Goal: Book appointment/travel/reservation

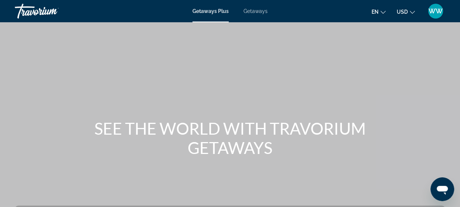
click at [381, 14] on button "en English Español Français Italiano Português русский" at bounding box center [379, 11] width 14 height 11
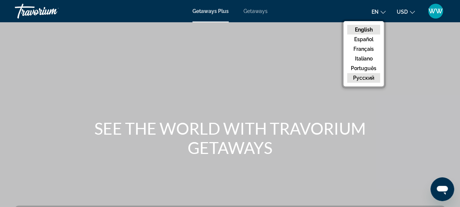
click at [360, 79] on button "русский" at bounding box center [363, 78] width 33 height 10
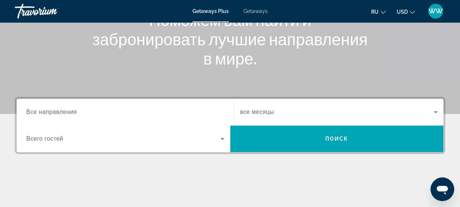
scroll to position [72, 0]
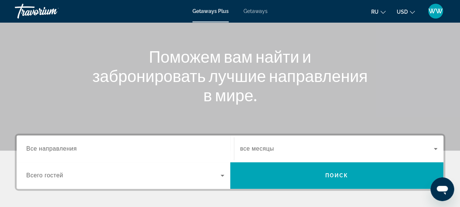
click at [54, 174] on span "Всего гостей" at bounding box center [44, 175] width 37 height 6
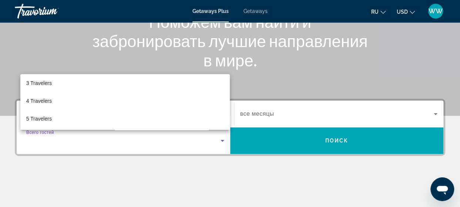
scroll to position [74, 0]
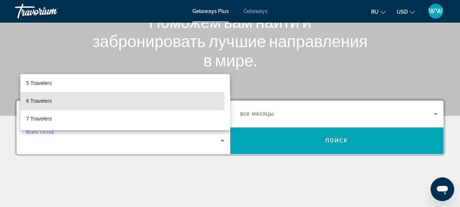
click at [70, 101] on mat-option "6 Travelers" at bounding box center [125, 101] width 210 height 18
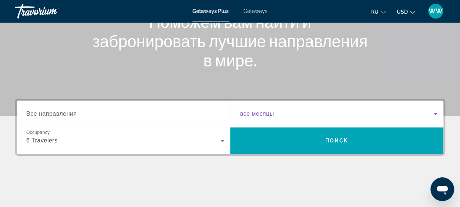
click at [305, 110] on span "Search widget" at bounding box center [337, 113] width 194 height 9
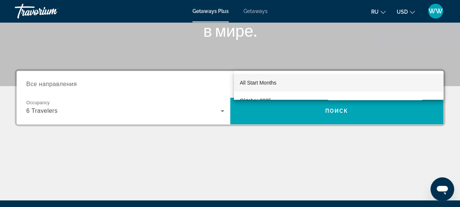
scroll to position [107, 0]
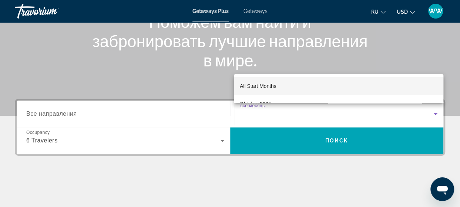
click at [264, 172] on div at bounding box center [230, 103] width 460 height 207
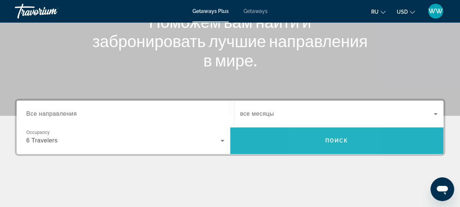
click at [319, 145] on span "Search" at bounding box center [337, 140] width 214 height 18
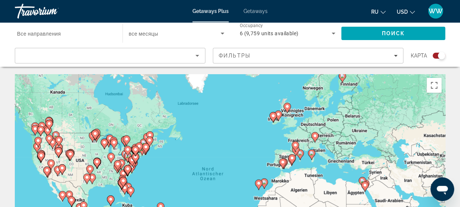
click at [315, 138] on icon "Main content" at bounding box center [314, 137] width 7 height 10
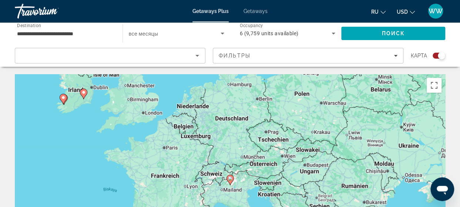
scroll to position [111, 0]
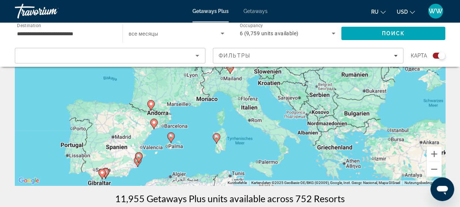
click at [244, 136] on div "Um den Modus zum Ziehen mit der Tastatur zu aktivieren, drückst du Alt + Eingab…" at bounding box center [230, 74] width 430 height 222
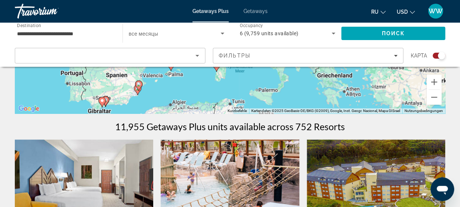
scroll to position [185, 0]
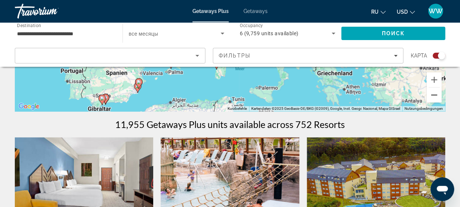
click at [435, 95] on button "Verkleinern" at bounding box center [434, 94] width 15 height 15
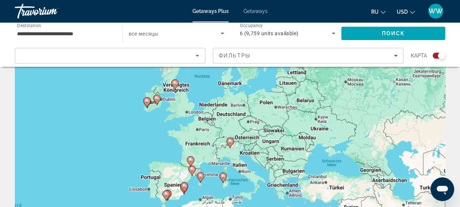
scroll to position [0, 0]
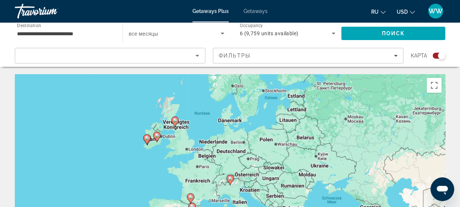
click at [54, 33] on input "**********" at bounding box center [65, 33] width 96 height 9
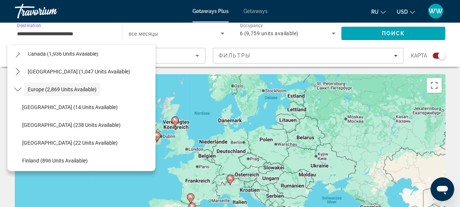
scroll to position [44, 0]
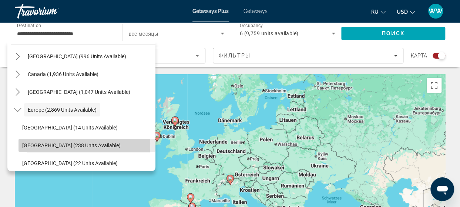
click at [41, 143] on span "[GEOGRAPHIC_DATA] (238 units available)" at bounding box center [71, 145] width 98 height 6
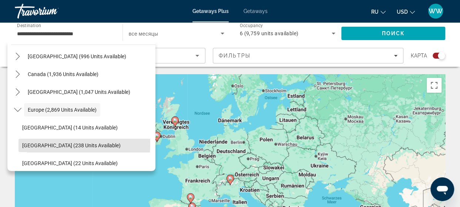
type input "**********"
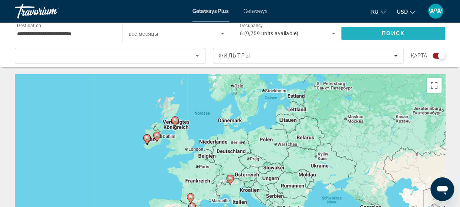
click at [382, 34] on span "Поиск" at bounding box center [393, 33] width 23 height 6
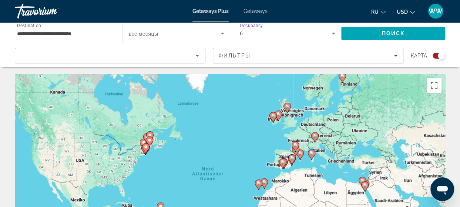
click at [244, 33] on div "6" at bounding box center [286, 33] width 92 height 9
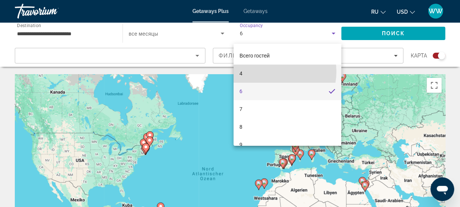
click at [271, 71] on mat-option "4" at bounding box center [288, 73] width 108 height 18
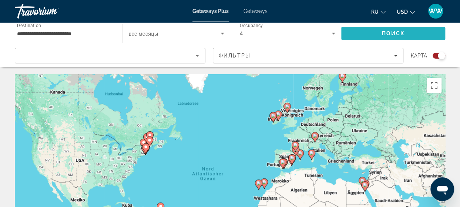
click at [379, 35] on span "Search" at bounding box center [393, 33] width 104 height 18
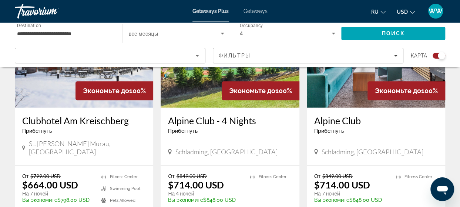
scroll to position [259, 0]
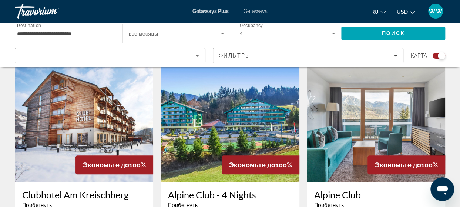
click at [100, 124] on img "Main content" at bounding box center [84, 122] width 138 height 118
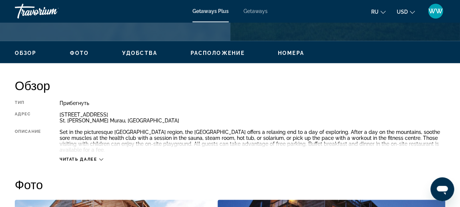
scroll to position [370, 0]
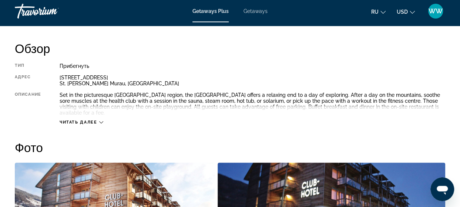
click at [68, 121] on span "Читать далее" at bounding box center [79, 122] width 38 height 5
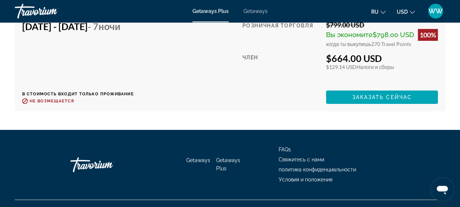
scroll to position [1437, 0]
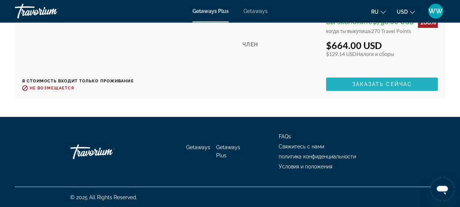
click at [369, 83] on span "Заказать сейчас" at bounding box center [382, 84] width 60 height 6
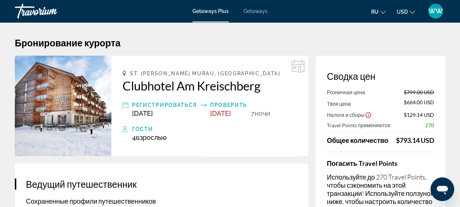
click at [51, 99] on img "Main content" at bounding box center [63, 106] width 97 height 100
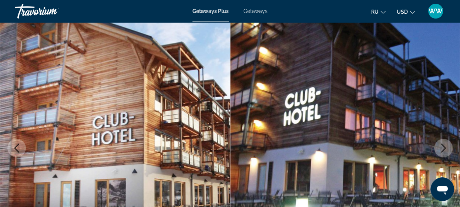
scroll to position [74, 0]
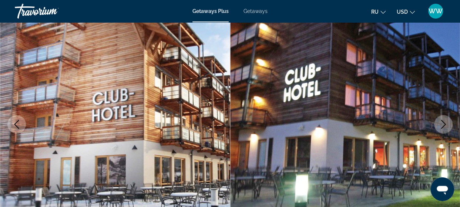
click at [443, 127] on icon "Next image" at bounding box center [443, 124] width 9 height 9
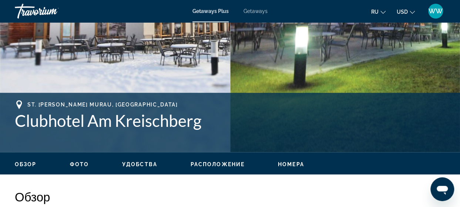
scroll to position [259, 0]
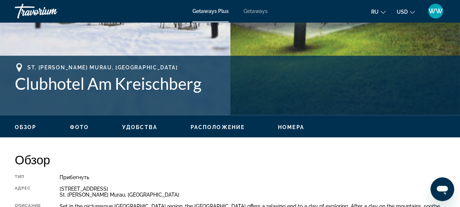
click at [286, 125] on span "Номера" at bounding box center [291, 127] width 26 height 6
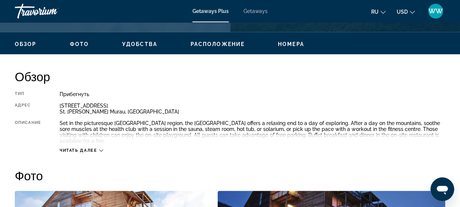
scroll to position [278, 0]
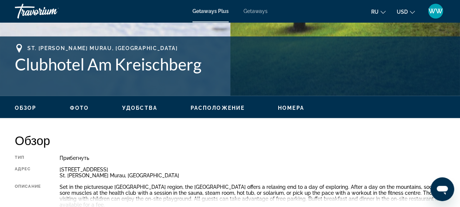
click at [131, 109] on span "Удобства" at bounding box center [139, 108] width 35 height 6
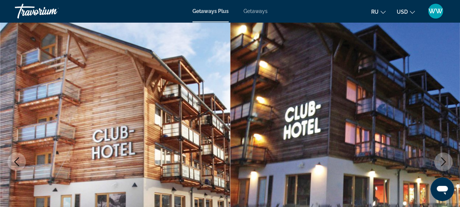
scroll to position [0, 0]
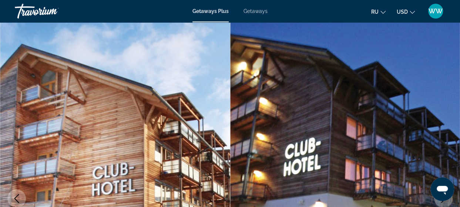
click at [252, 10] on span "Getaways" at bounding box center [256, 11] width 24 height 6
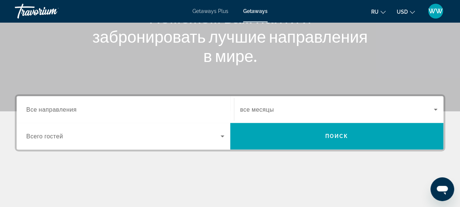
scroll to position [185, 0]
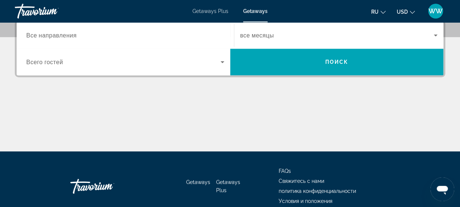
click at [118, 55] on div "Search widget" at bounding box center [125, 61] width 198 height 21
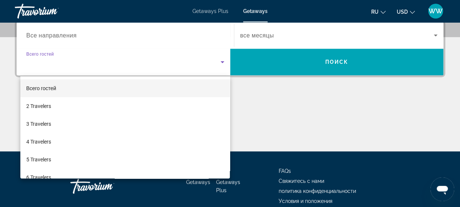
scroll to position [181, 0]
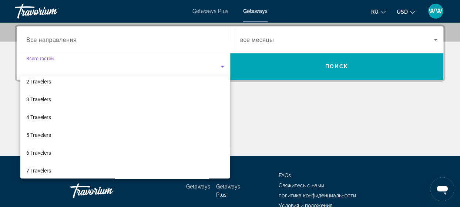
scroll to position [7, 0]
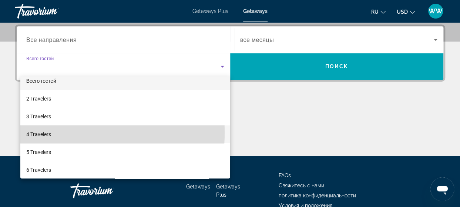
click at [42, 131] on span "4 Travelers" at bounding box center [38, 134] width 25 height 9
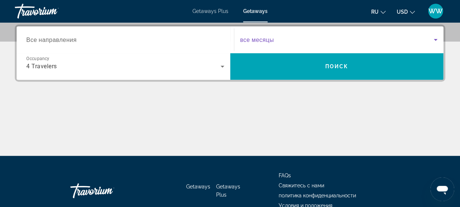
click at [322, 36] on span "Search widget" at bounding box center [337, 39] width 194 height 9
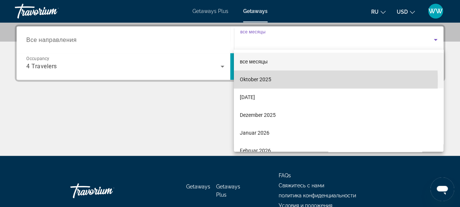
click at [270, 80] on span "Oktober 2025" at bounding box center [255, 79] width 31 height 9
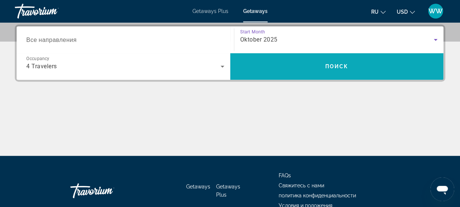
click at [299, 60] on span "Search" at bounding box center [337, 66] width 214 height 18
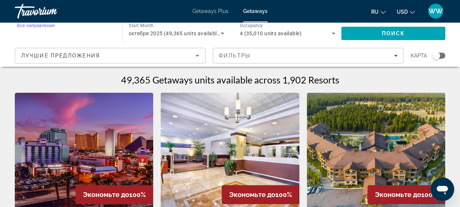
click at [63, 36] on input "Destination Все направления" at bounding box center [65, 33] width 96 height 9
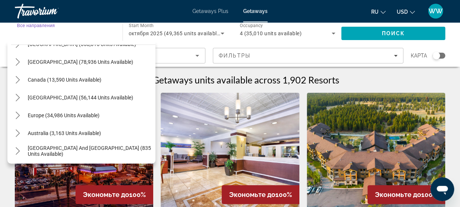
scroll to position [74, 0]
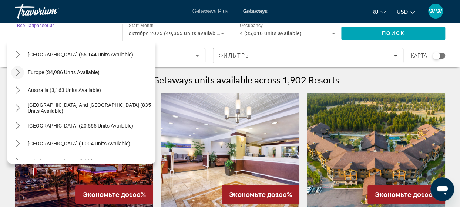
click at [19, 74] on icon "Toggle Europe (34,986 units available) submenu" at bounding box center [17, 71] width 7 height 7
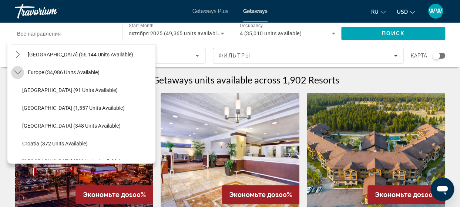
scroll to position [93, 0]
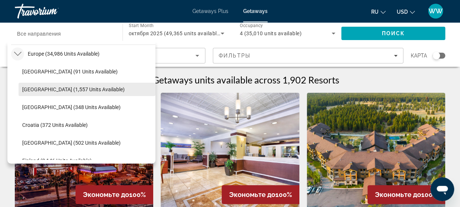
click at [31, 88] on span "[GEOGRAPHIC_DATA] (1,557 units available)" at bounding box center [73, 89] width 103 height 6
type input "**********"
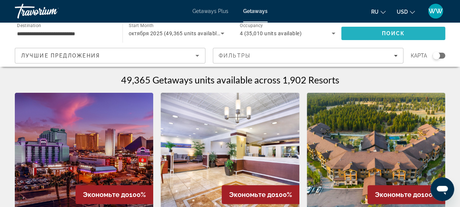
click at [358, 34] on span "Search" at bounding box center [393, 33] width 104 height 18
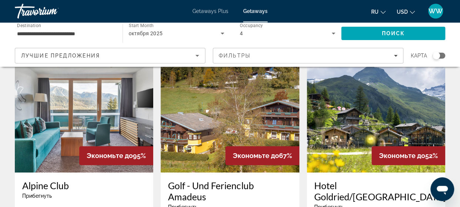
scroll to position [37, 0]
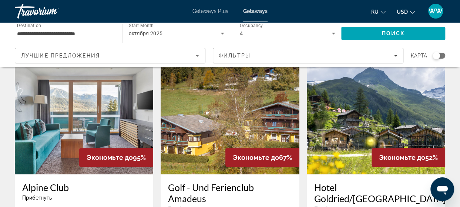
click at [61, 118] on img "Main content" at bounding box center [84, 115] width 138 height 118
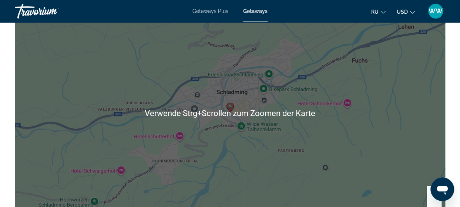
scroll to position [1296, 0]
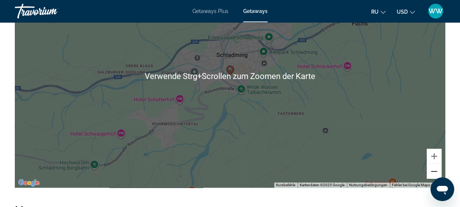
click at [430, 169] on button "Verkleinern" at bounding box center [434, 171] width 15 height 15
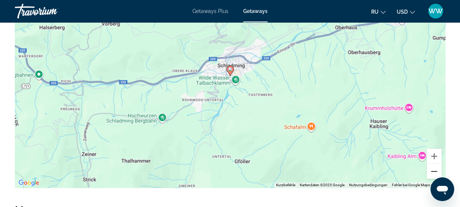
click at [430, 169] on button "Verkleinern" at bounding box center [434, 171] width 15 height 15
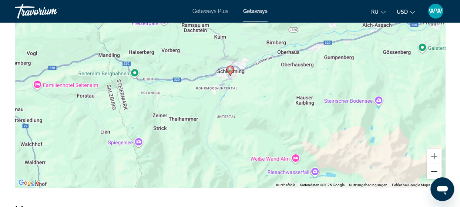
click at [430, 169] on button "Verkleinern" at bounding box center [434, 171] width 15 height 15
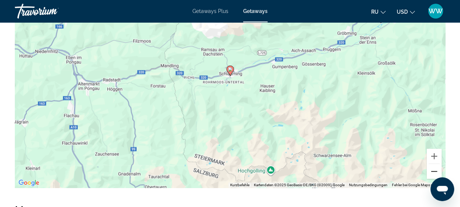
click at [430, 169] on button "Verkleinern" at bounding box center [434, 171] width 15 height 15
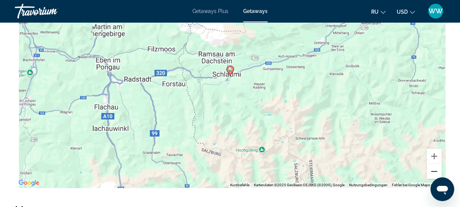
click at [430, 169] on button "Verkleinern" at bounding box center [434, 171] width 15 height 15
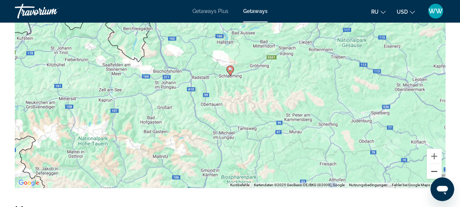
click at [430, 169] on button "Verkleinern" at bounding box center [434, 171] width 15 height 15
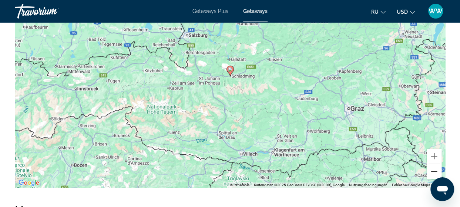
click at [430, 169] on button "Verkleinern" at bounding box center [434, 171] width 15 height 15
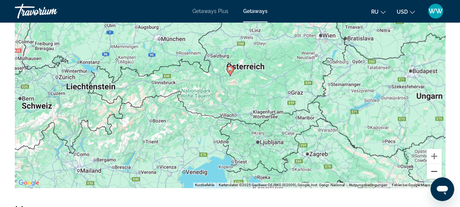
click at [430, 169] on button "Verkleinern" at bounding box center [434, 171] width 15 height 15
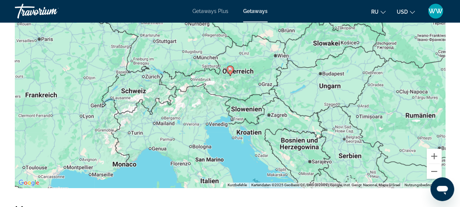
click at [210, 11] on span "Getaways Plus" at bounding box center [210, 11] width 36 height 6
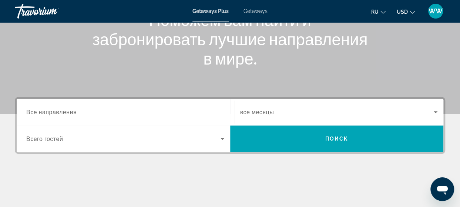
scroll to position [148, 0]
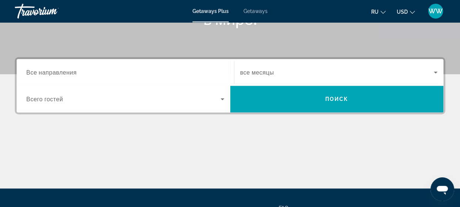
click at [75, 104] on div "Search widget" at bounding box center [125, 98] width 198 height 21
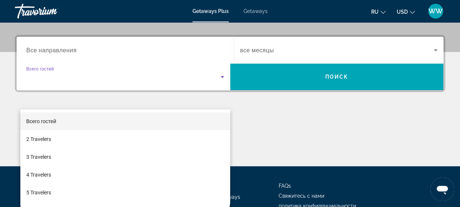
scroll to position [181, 0]
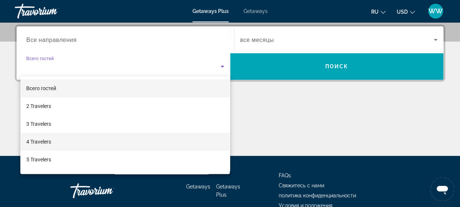
click at [51, 136] on mat-option "4 Travelers" at bounding box center [125, 142] width 210 height 18
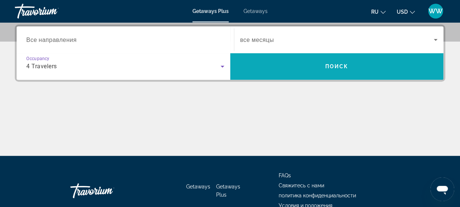
click at [323, 70] on span "Search" at bounding box center [337, 66] width 214 height 18
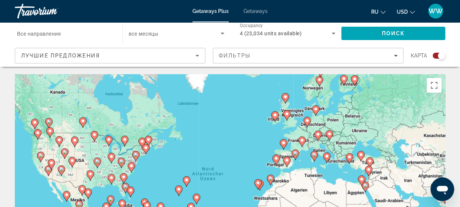
click at [150, 36] on span "все месяцы" at bounding box center [144, 34] width 30 height 6
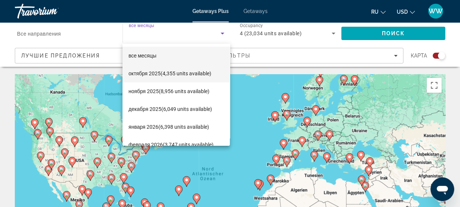
click at [154, 72] on span "октября 2025 (4,355 units available)" at bounding box center [169, 73] width 83 height 9
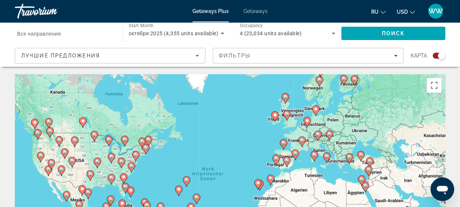
click at [43, 32] on span "Все направления" at bounding box center [39, 34] width 44 height 6
click at [43, 32] on input "Destination Все направления" at bounding box center [65, 33] width 96 height 9
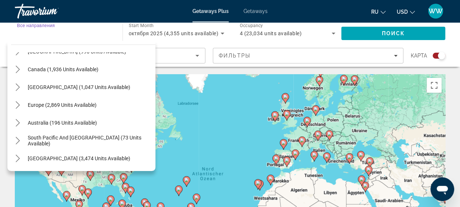
scroll to position [74, 0]
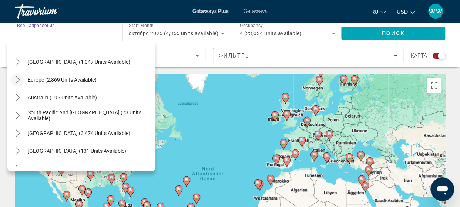
click at [18, 81] on icon "Toggle Europe (2,869 units available) submenu" at bounding box center [17, 79] width 7 height 7
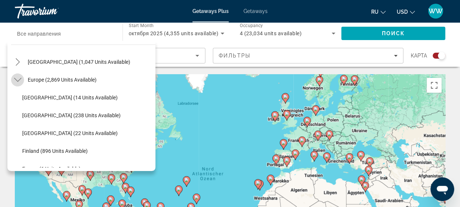
scroll to position [93, 0]
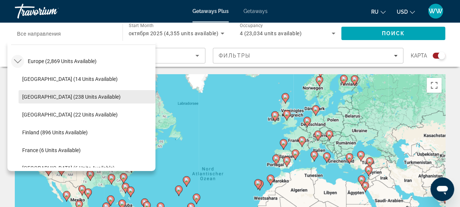
click at [30, 94] on span "[GEOGRAPHIC_DATA] (238 units available)" at bounding box center [71, 97] width 98 height 6
type input "**********"
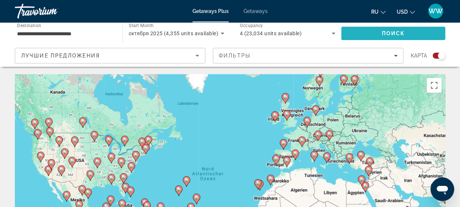
click at [369, 36] on span "Search" at bounding box center [393, 33] width 104 height 18
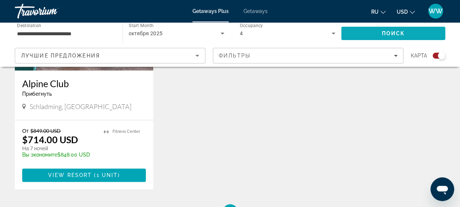
scroll to position [259, 0]
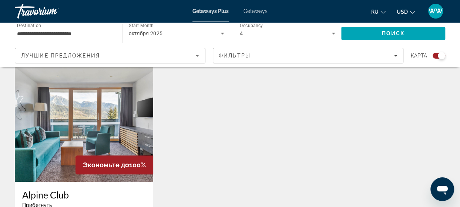
click at [105, 117] on img "Main content" at bounding box center [84, 122] width 138 height 118
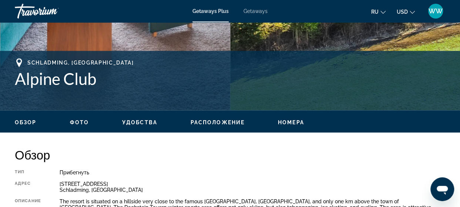
scroll to position [296, 0]
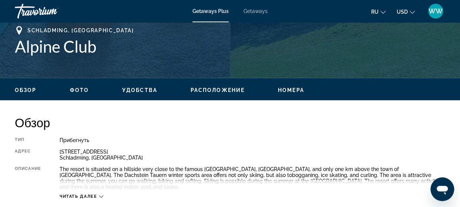
click at [72, 90] on span "Фото" at bounding box center [79, 90] width 19 height 6
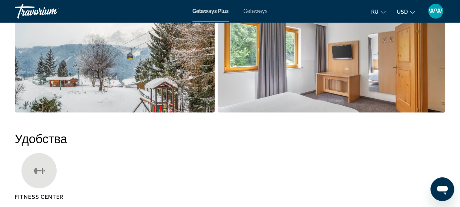
scroll to position [681, 0]
